Goal: Task Accomplishment & Management: Manage account settings

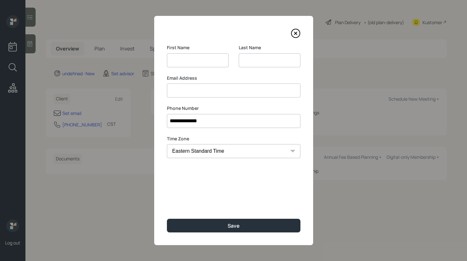
select select "America/[GEOGRAPHIC_DATA]"
drag, startPoint x: 185, startPoint y: 61, endPoint x: 214, endPoint y: 59, distance: 29.0
click at [214, 59] on body "**********" at bounding box center [233, 130] width 467 height 261
type input "Martin"
type input "B"
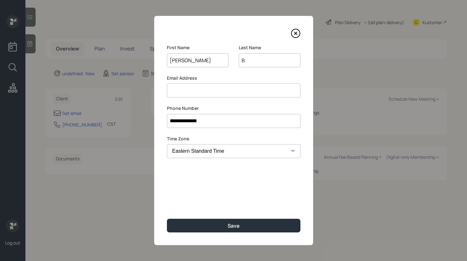
click at [171, 93] on input at bounding box center [234, 91] width 134 height 14
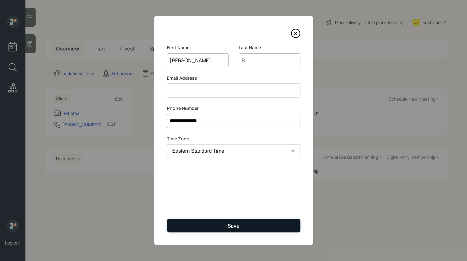
click at [231, 229] on div "Save" at bounding box center [234, 226] width 12 height 7
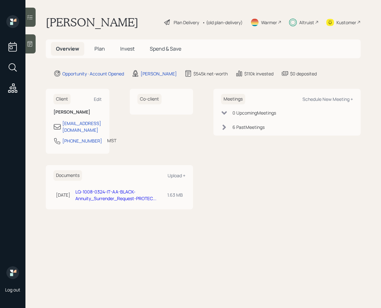
click at [35, 20] on div at bounding box center [30, 17] width 10 height 19
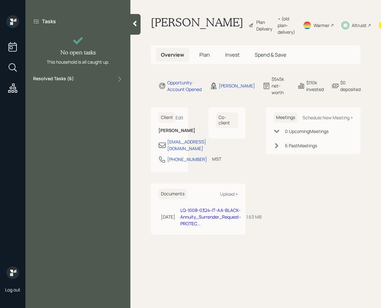
click at [87, 85] on div "Tasks No open tasks This household is all caught up. Resolved Tasks ( 6 )" at bounding box center [77, 50] width 105 height 70
click at [87, 81] on div "Resolved Tasks ( 6 )" at bounding box center [78, 79] width 90 height 8
